Goal: Task Accomplishment & Management: Manage account settings

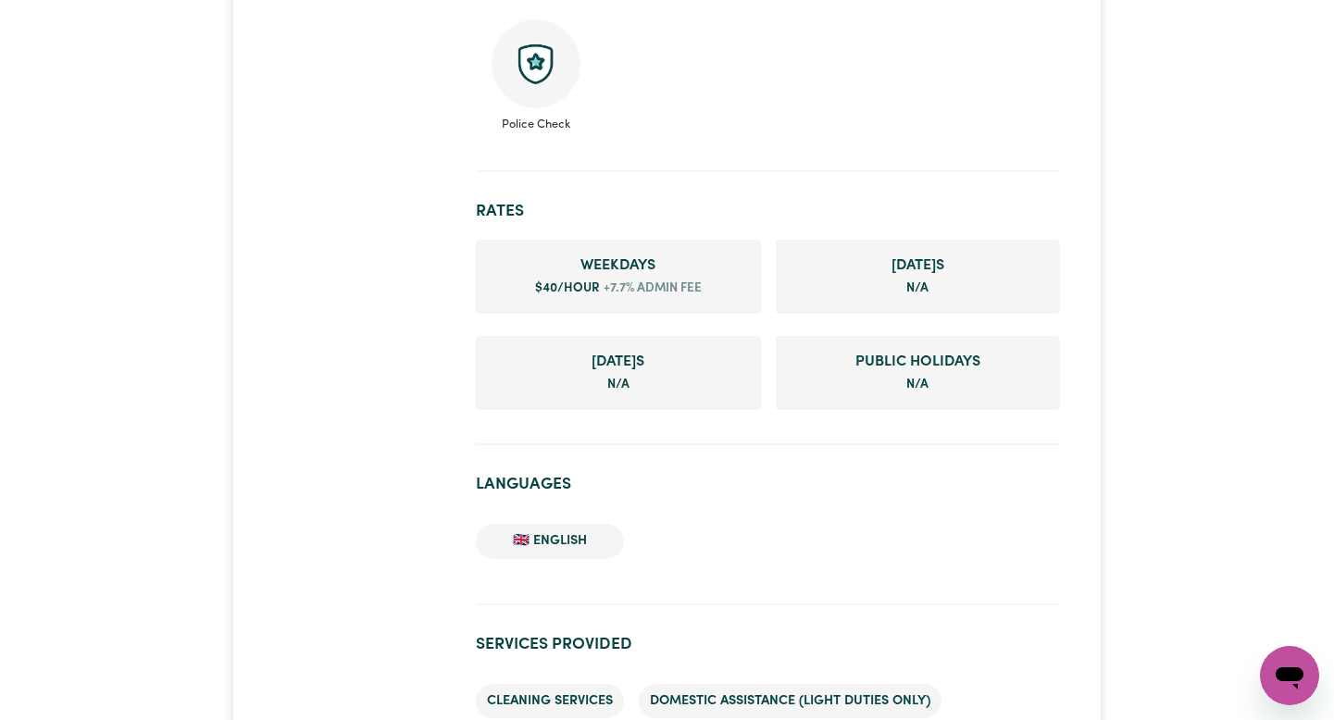
scroll to position [1037, 0]
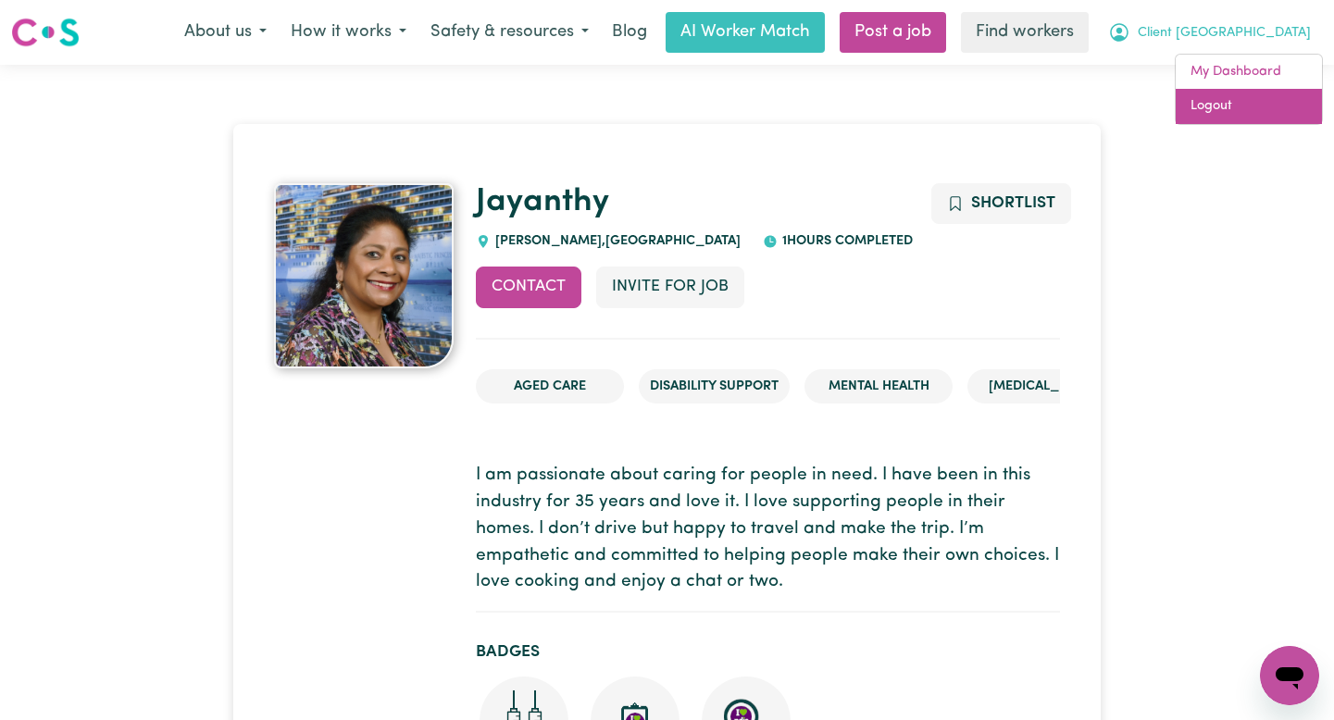
click at [1229, 101] on link "Logout" at bounding box center [1249, 106] width 146 height 35
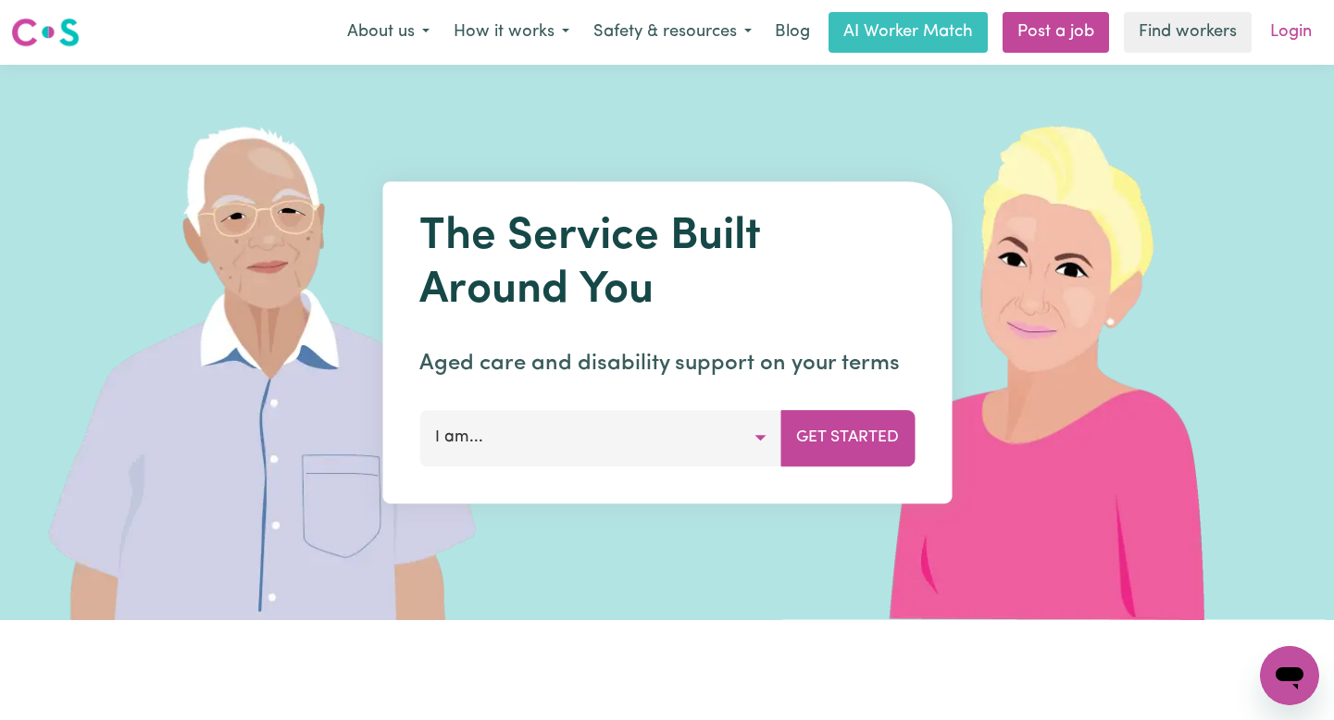
click at [1276, 34] on link "Login" at bounding box center [1291, 32] width 64 height 41
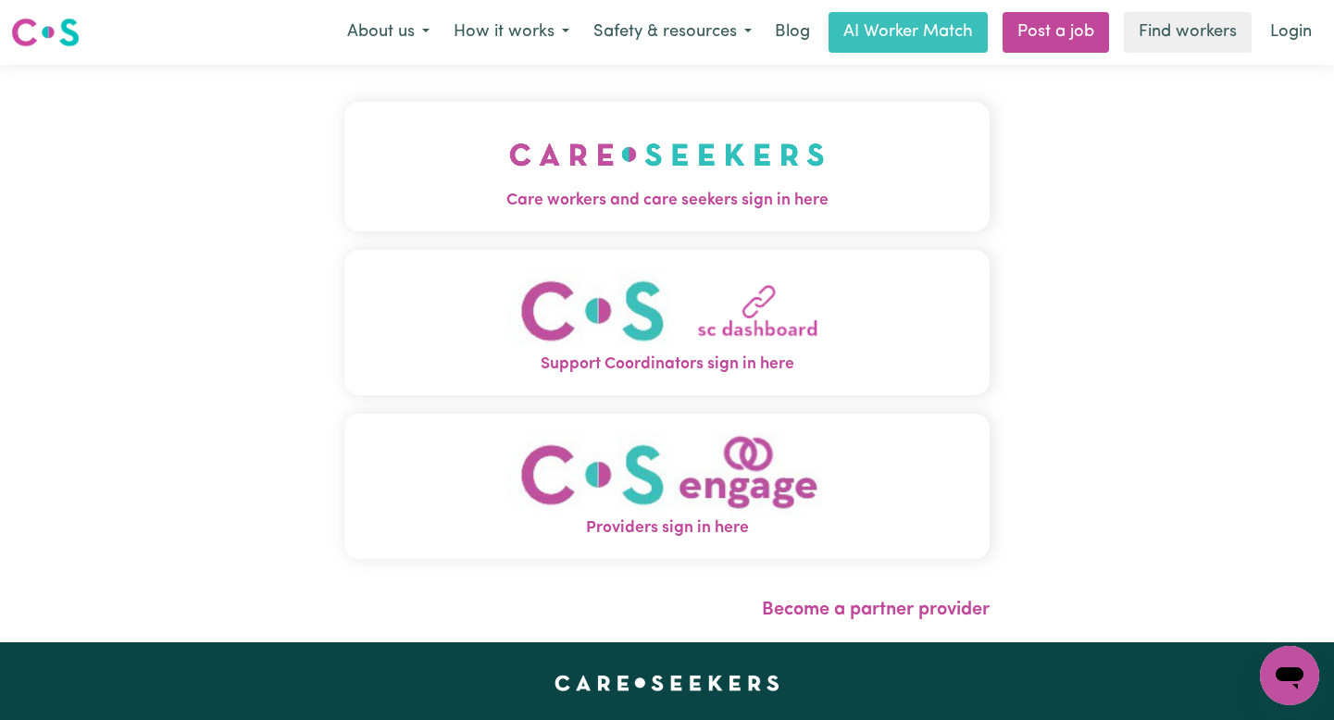
click at [509, 174] on img "Care workers and care seekers sign in here" at bounding box center [667, 154] width 316 height 69
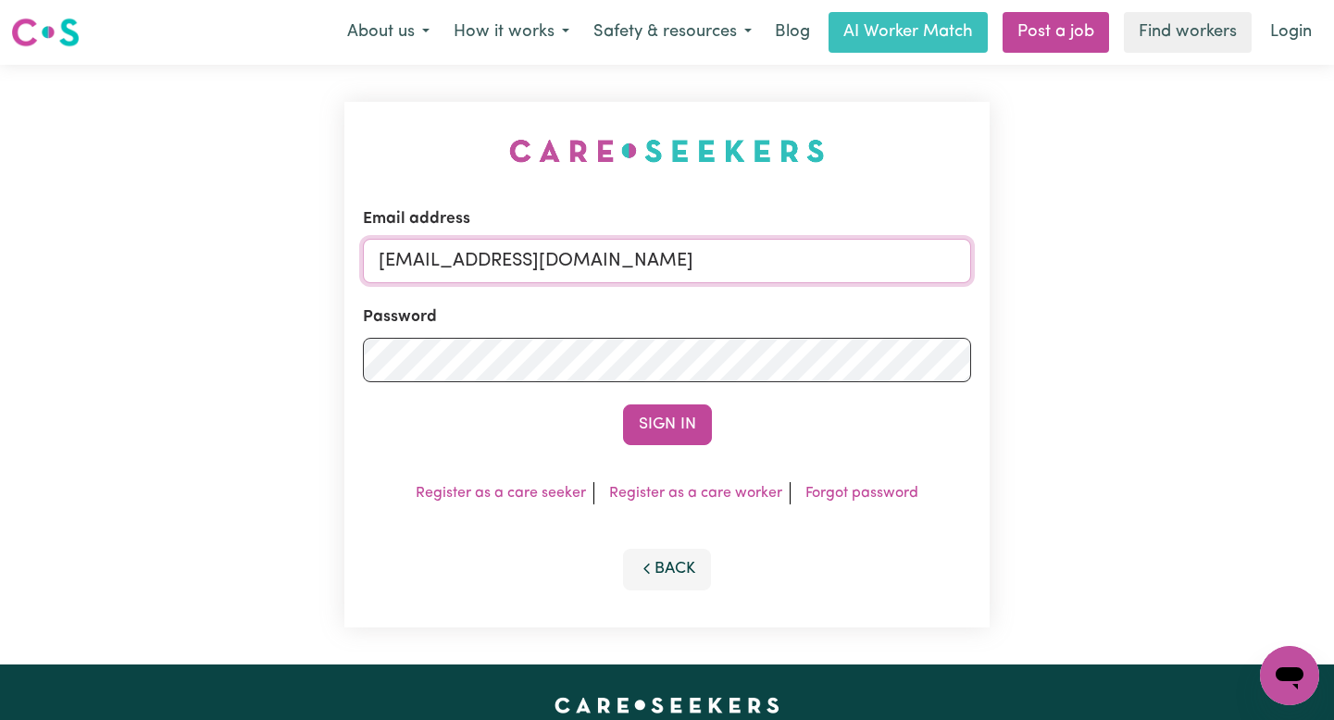
click at [685, 272] on input "[EMAIL_ADDRESS][DOMAIN_NAME]" at bounding box center [667, 261] width 608 height 44
drag, startPoint x: 771, startPoint y: 266, endPoint x: 478, endPoint y: 267, distance: 293.5
click at [478, 267] on input "[EMAIL_ADDRESS][DOMAIN_NAME]" at bounding box center [667, 261] width 608 height 44
paste input "MariaGlasbyHO"
type input "[EMAIL_ADDRESS][DOMAIN_NAME]"
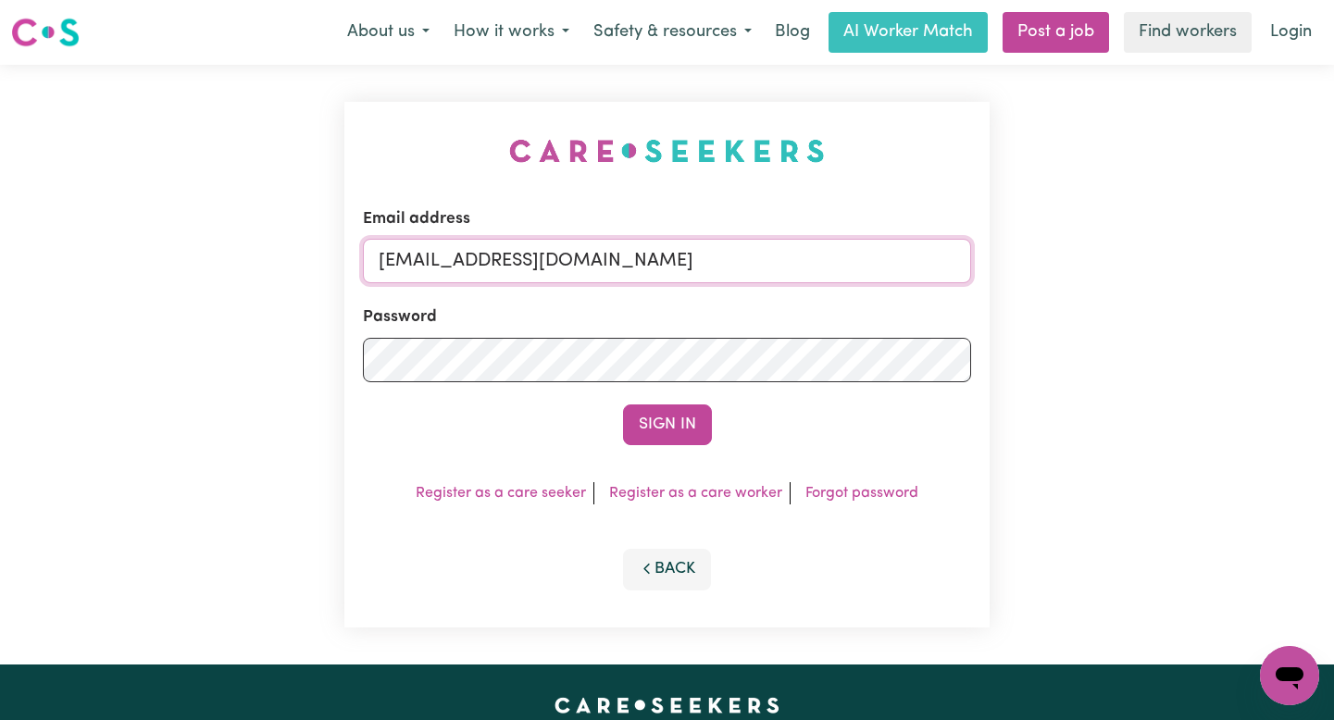
click at [623, 405] on button "Sign In" at bounding box center [667, 425] width 89 height 41
